Goal: Transaction & Acquisition: Purchase product/service

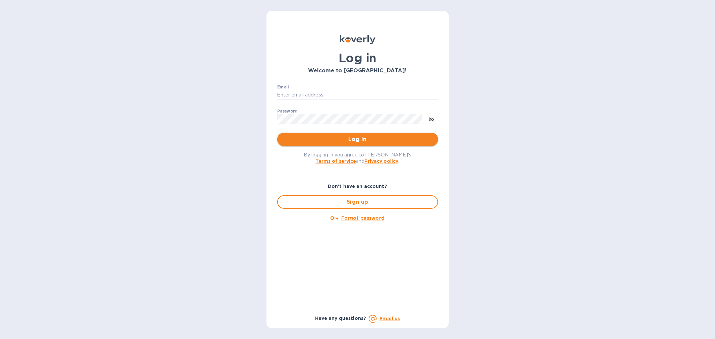
type input "[EMAIL_ADDRESS][DOMAIN_NAME]"
click at [342, 141] on span "Log in" at bounding box center [357, 139] width 150 height 8
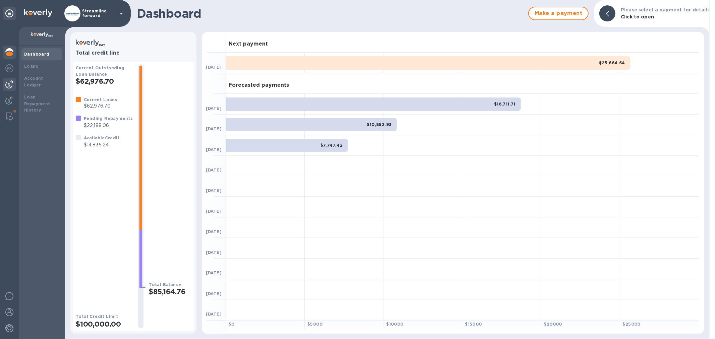
click at [7, 84] on img at bounding box center [9, 84] width 8 height 8
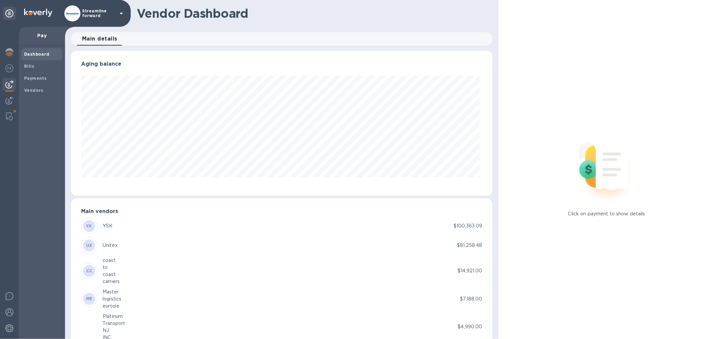
scroll to position [145, 418]
click at [44, 66] on span "Bills" at bounding box center [42, 66] width 36 height 7
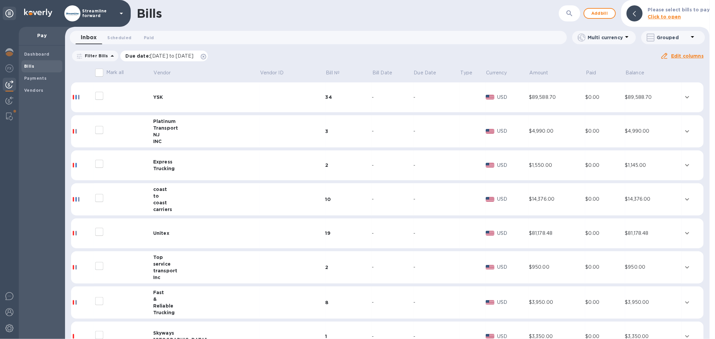
click at [206, 57] on icon at bounding box center [203, 56] width 5 height 5
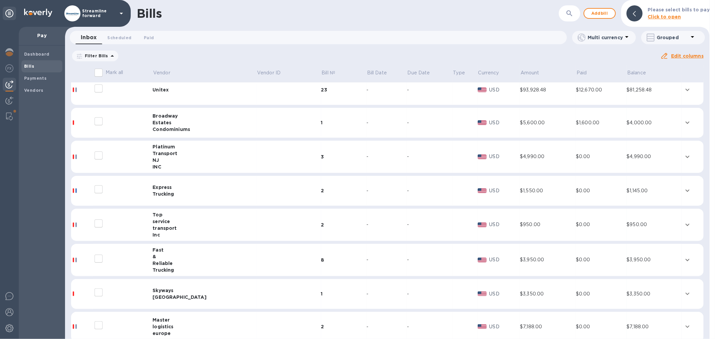
scroll to position [149, 0]
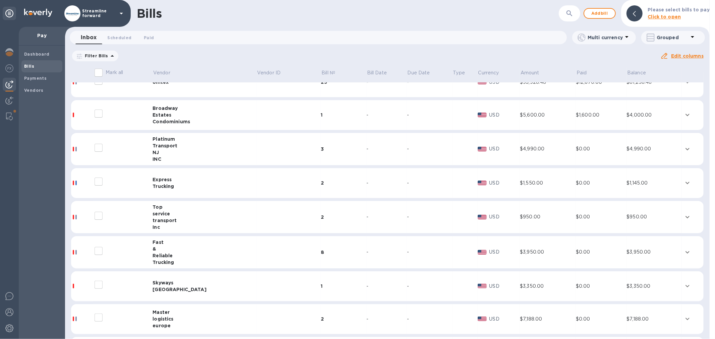
click at [81, 147] on div at bounding box center [82, 149] width 19 height 5
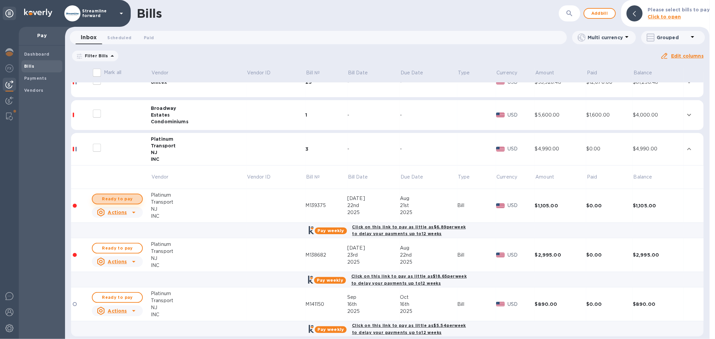
click at [119, 196] on span "Ready to pay" at bounding box center [117, 199] width 39 height 8
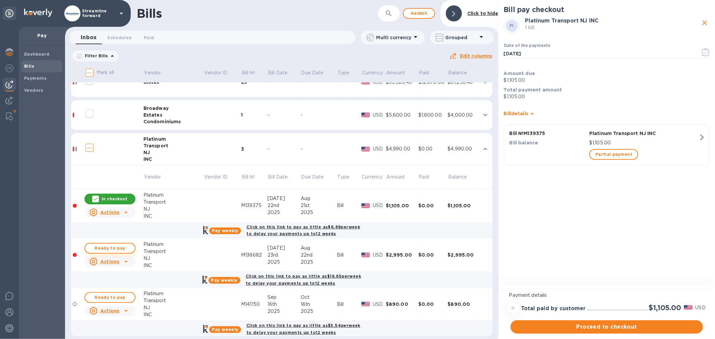
click at [101, 249] on span "Ready to pay" at bounding box center [109, 248] width 39 height 8
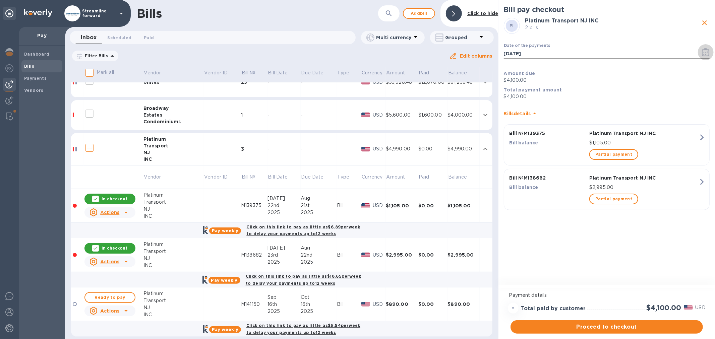
click at [708, 52] on icon "button" at bounding box center [705, 52] width 8 height 8
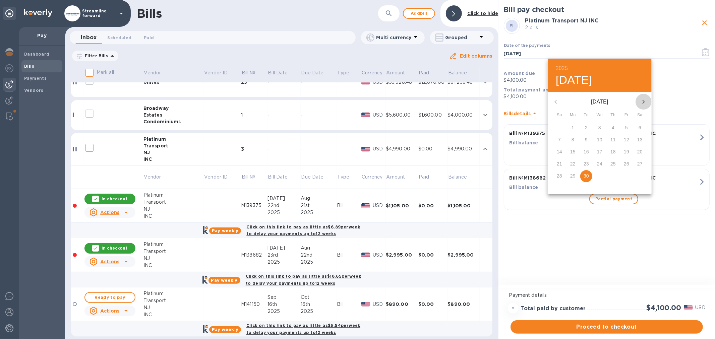
click at [642, 101] on icon "button" at bounding box center [643, 102] width 8 height 8
click at [574, 139] on span "6" at bounding box center [572, 139] width 12 height 7
type input "[DATE]"
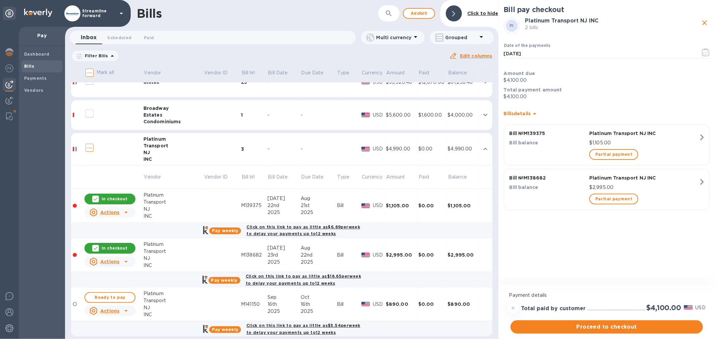
click at [537, 229] on div "Bill pay checkout PI Platinum Transport NJ INC 2 bills Date of the payments [DA…" at bounding box center [606, 143] width 216 height 286
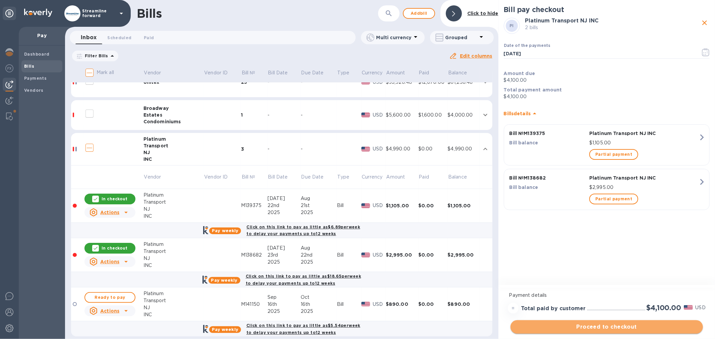
click at [597, 325] on span "Proceed to checkout" at bounding box center [607, 327] width 182 height 8
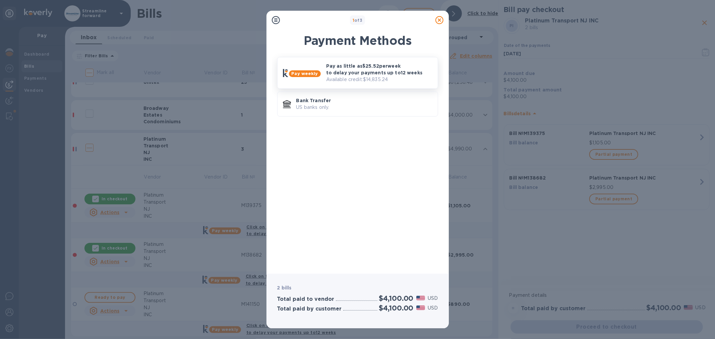
click at [355, 75] on p "Pay as little as $25.52 per week to delay your payments up to 12 weeks" at bounding box center [379, 69] width 106 height 13
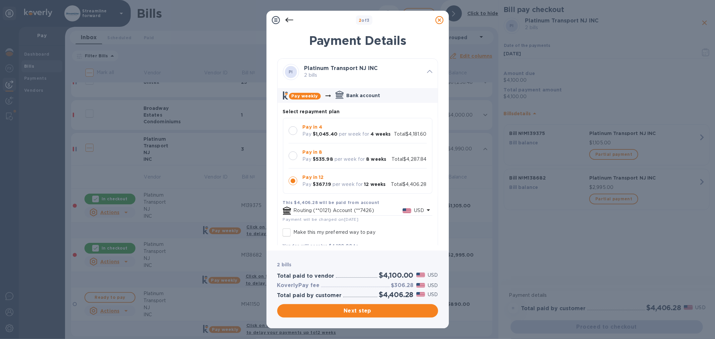
click at [319, 129] on b "Pay in 4" at bounding box center [313, 126] width 20 height 5
click at [364, 309] on span "Next step" at bounding box center [357, 311] width 150 height 8
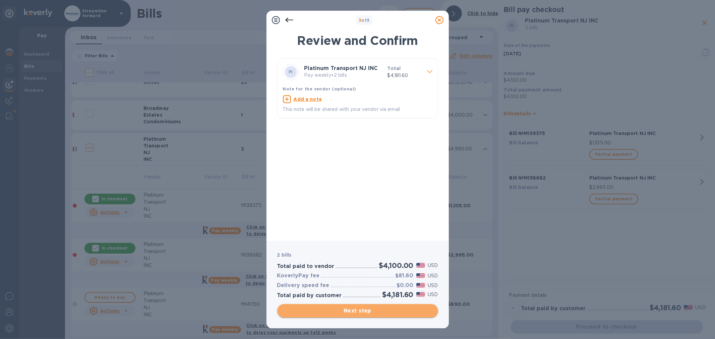
click at [384, 312] on span "Next step" at bounding box center [357, 311] width 150 height 8
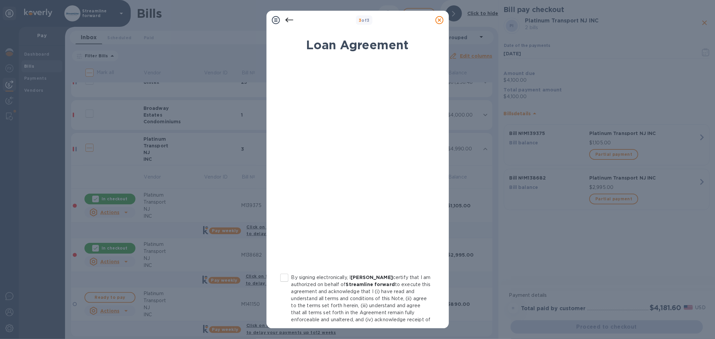
scroll to position [35, 0]
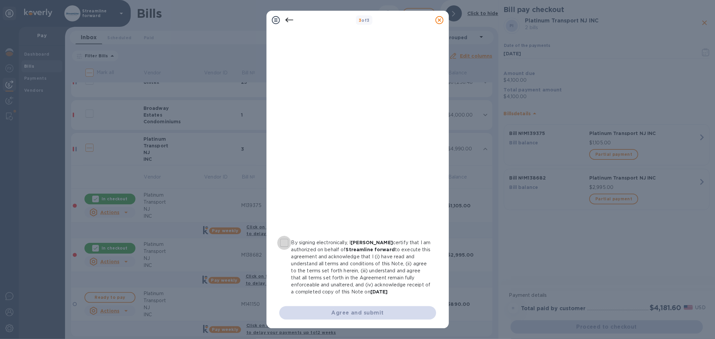
drag, startPoint x: 285, startPoint y: 241, endPoint x: 313, endPoint y: 266, distance: 37.3
click at [286, 241] on input "By signing electronically, I [PERSON_NAME] certify that I am authorized on beha…" at bounding box center [284, 243] width 14 height 14
checkbox input "true"
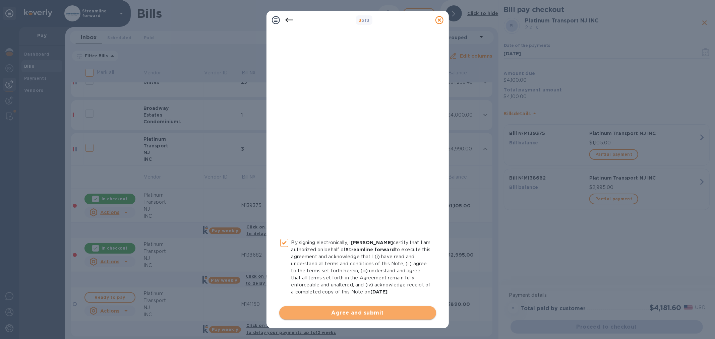
click at [380, 315] on span "Agree and submit" at bounding box center [357, 313] width 146 height 8
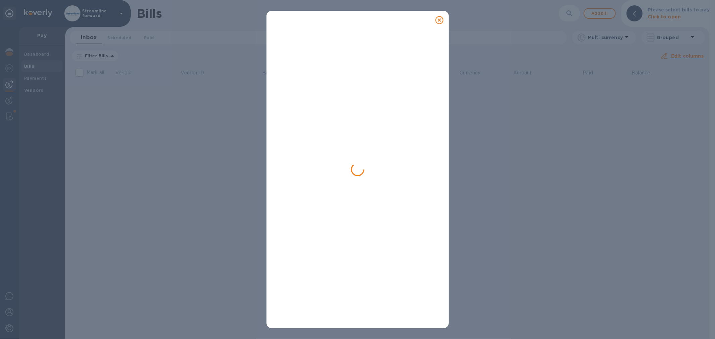
scroll to position [0, 0]
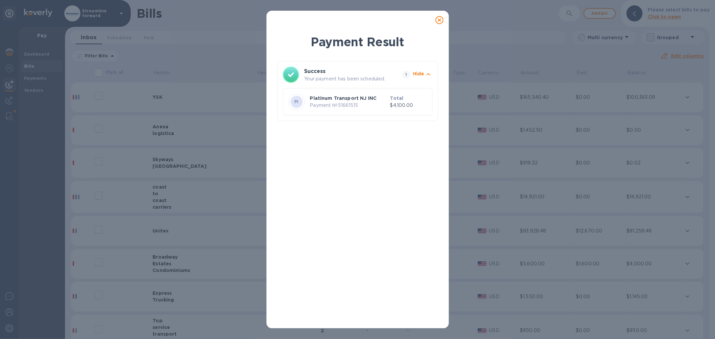
drag, startPoint x: 437, startPoint y: 19, endPoint x: 407, endPoint y: 9, distance: 31.7
click at [437, 19] on icon at bounding box center [439, 20] width 8 height 8
